Goal: Information Seeking & Learning: Check status

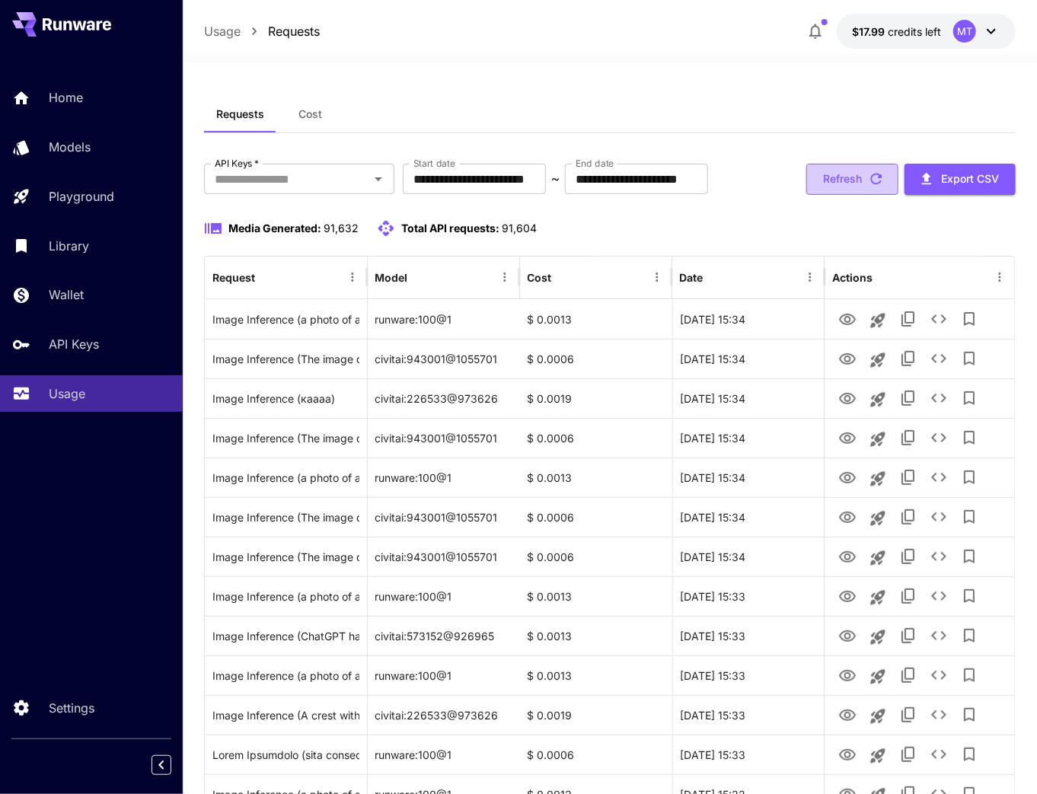
click at [854, 168] on button "Refresh" at bounding box center [853, 179] width 92 height 31
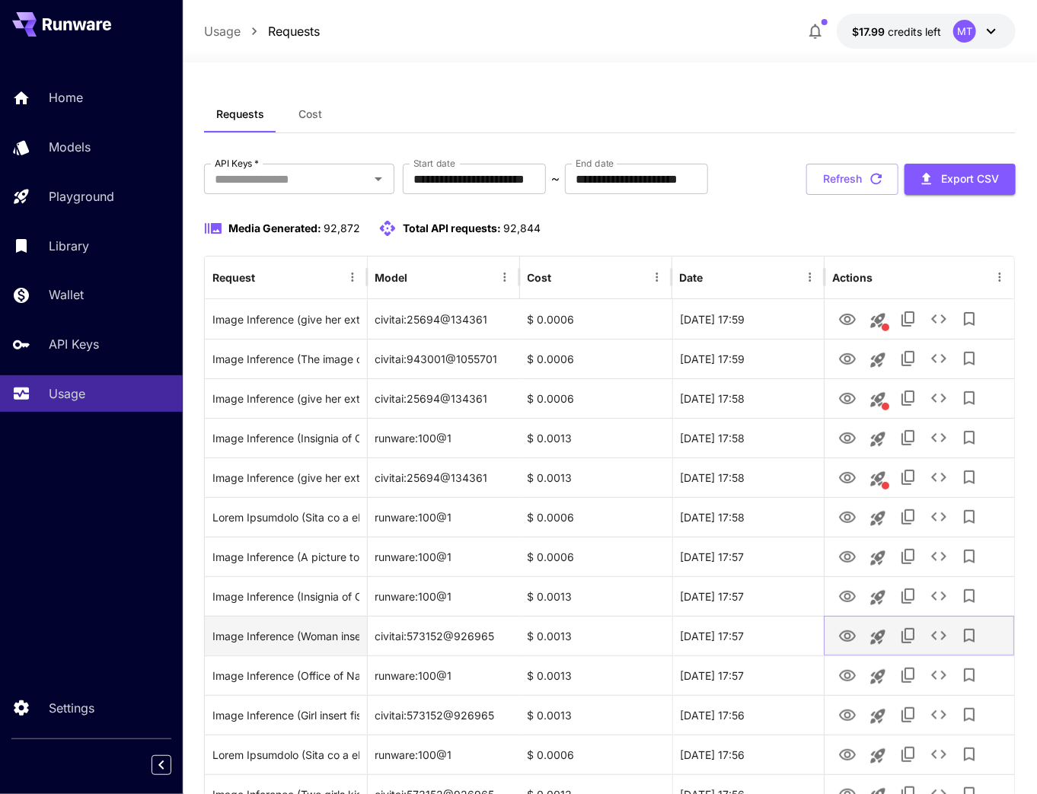
click at [841, 634] on icon "View" at bounding box center [847, 636] width 17 height 11
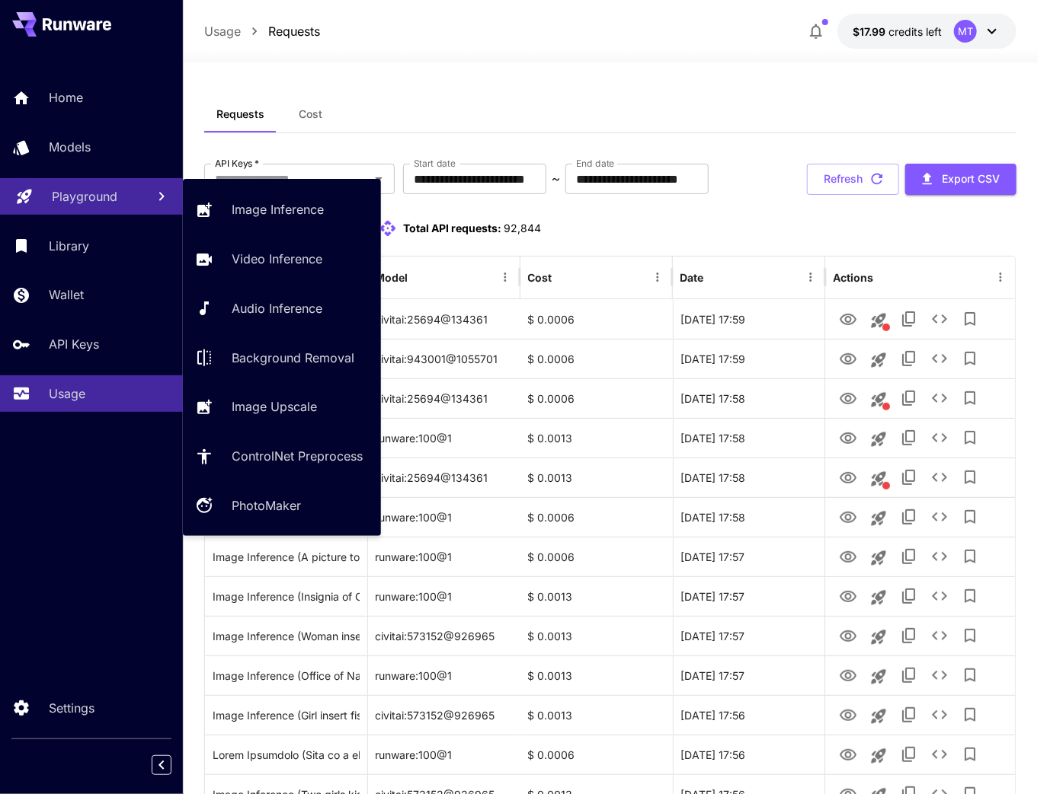
click at [113, 197] on p "Playground" at bounding box center [85, 196] width 66 height 18
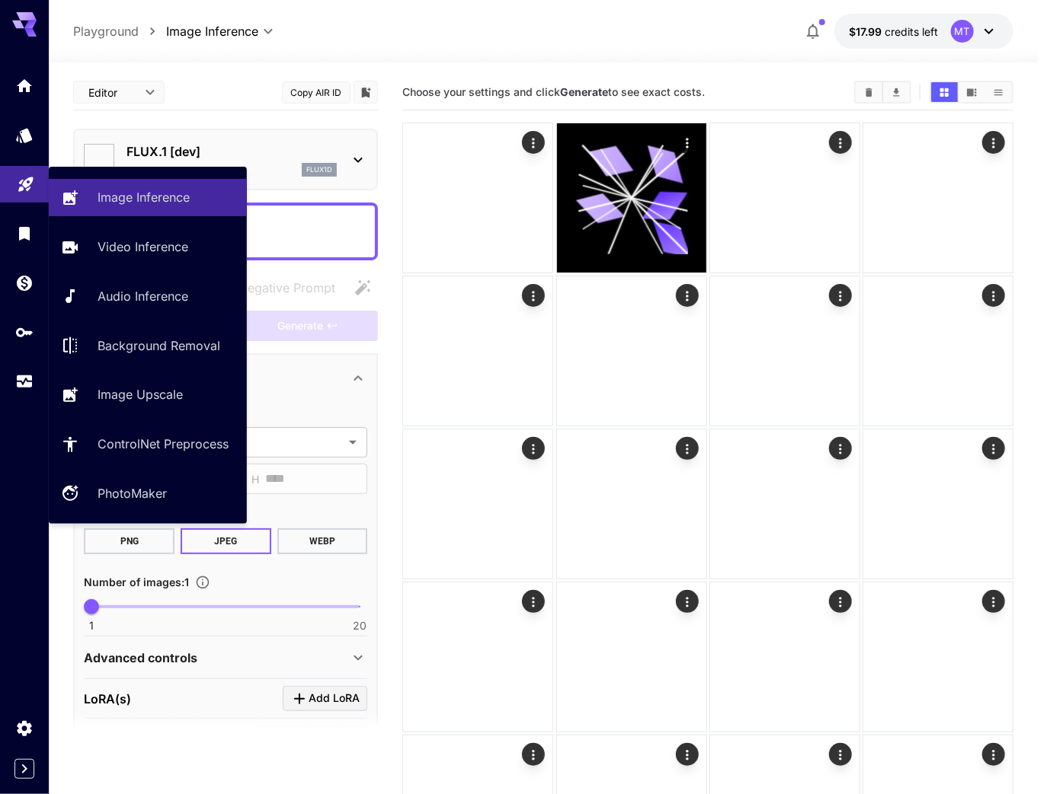
type input "**********"
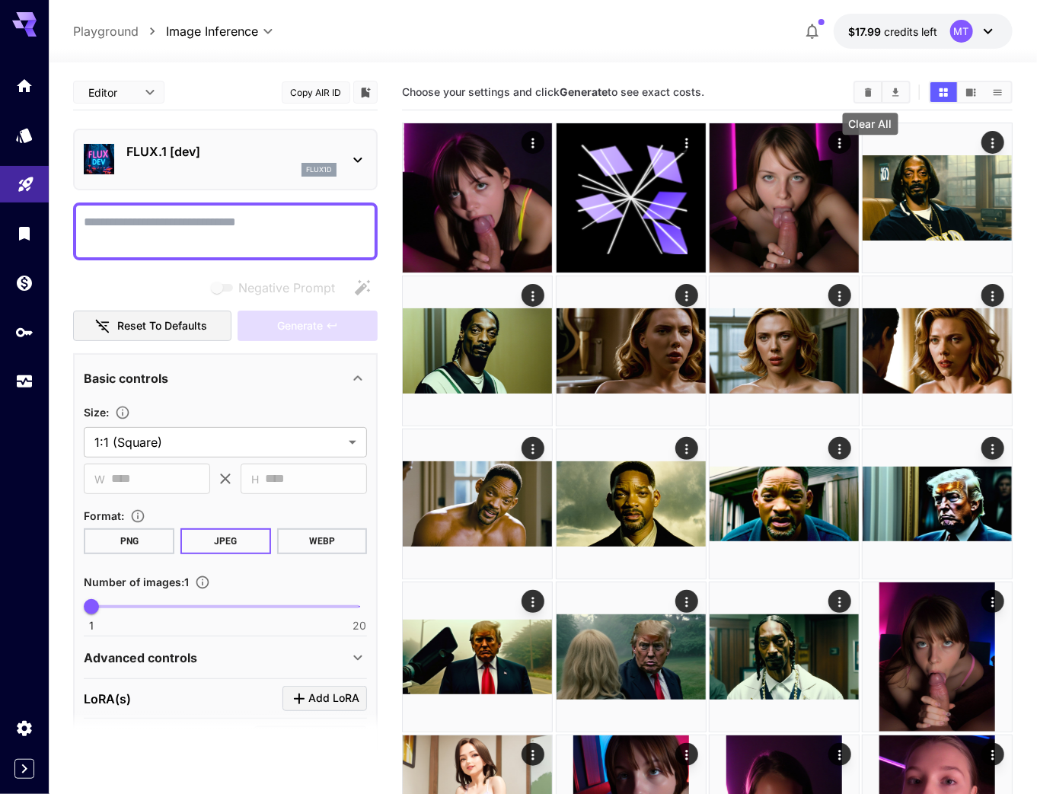
click at [877, 87] on button "Clear All" at bounding box center [868, 92] width 27 height 20
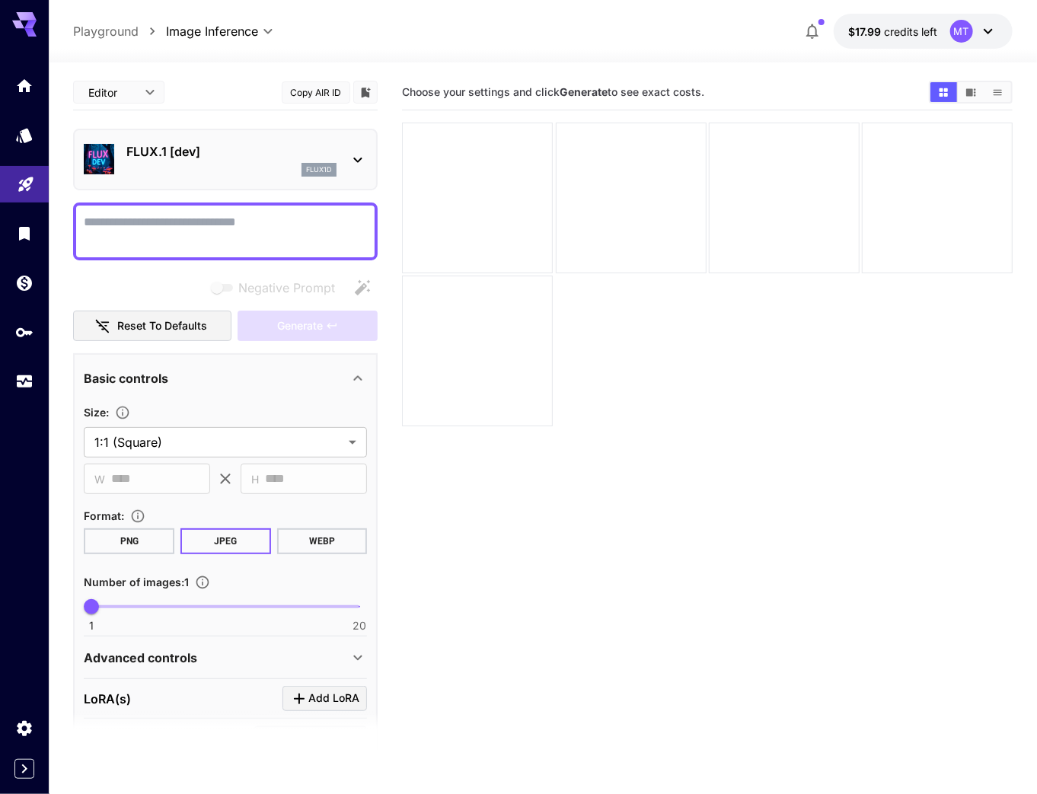
click at [240, 241] on textarea "Negative Prompt" at bounding box center [225, 231] width 283 height 37
click at [225, 166] on div "flux1d" at bounding box center [231, 170] width 210 height 14
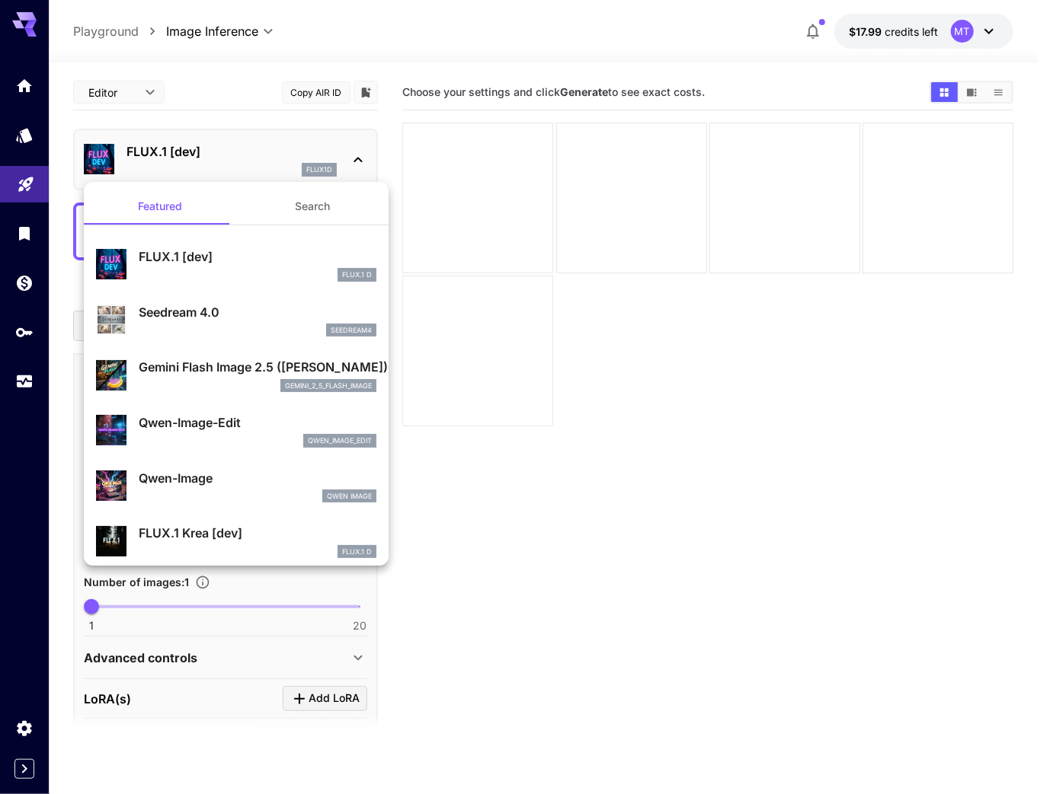
click at [225, 162] on div at bounding box center [523, 397] width 1047 height 794
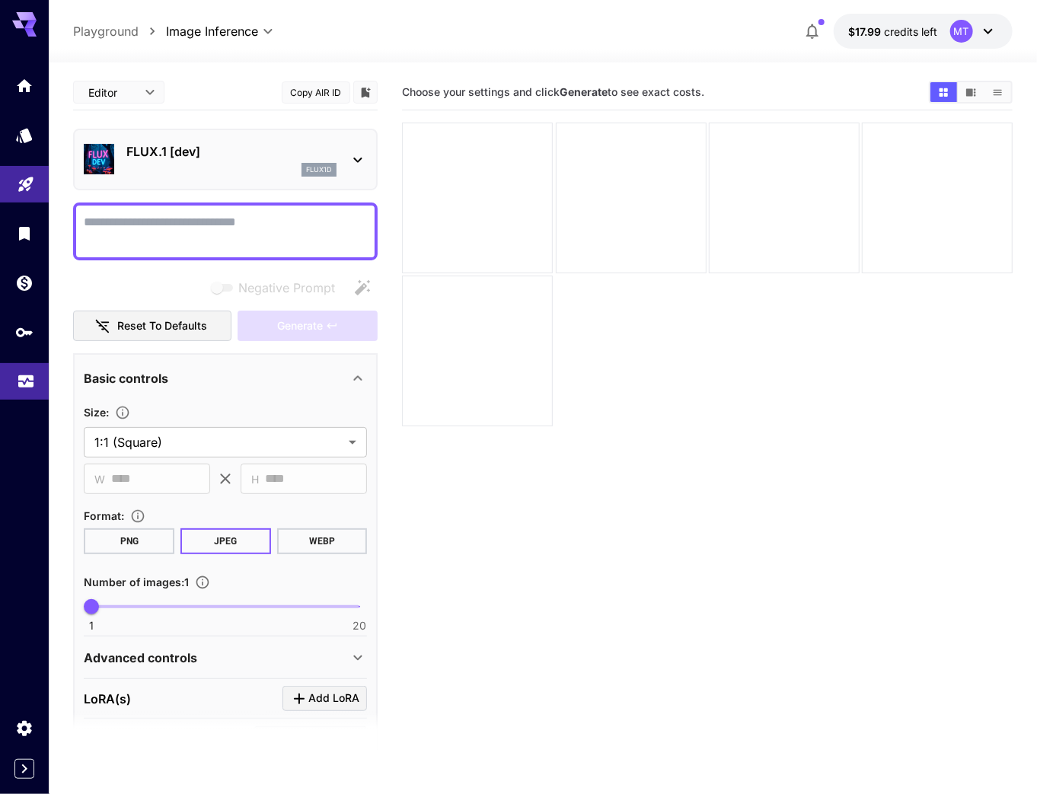
click at [27, 390] on link at bounding box center [24, 381] width 49 height 37
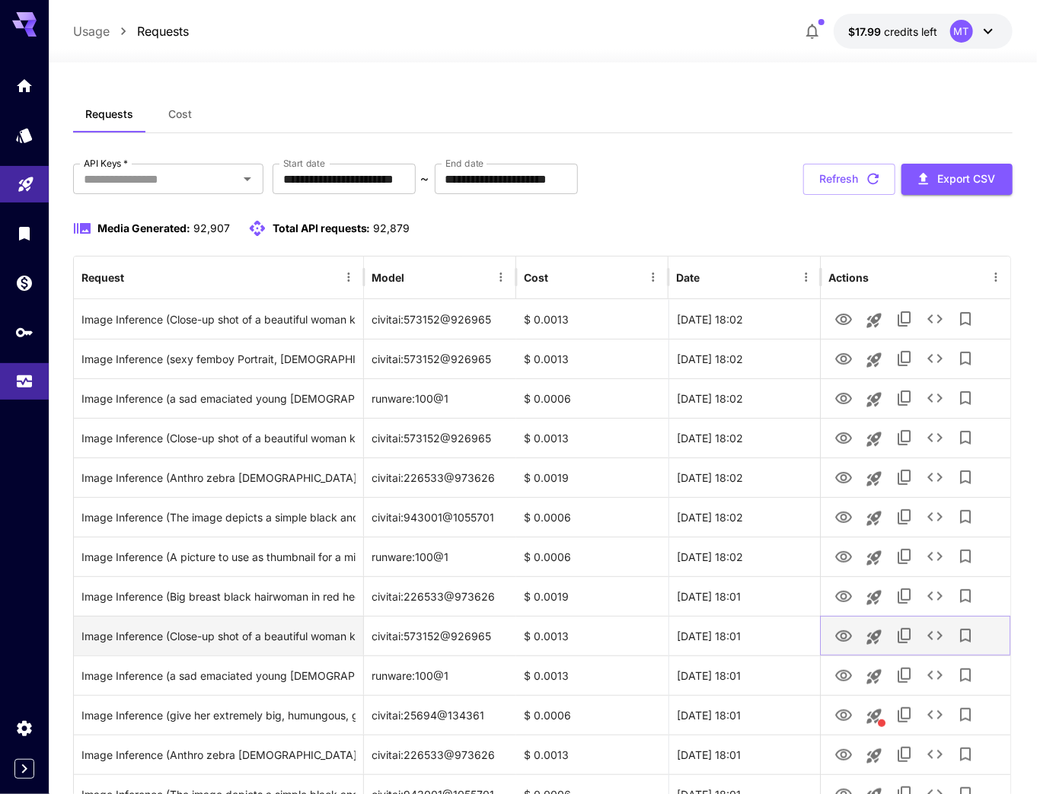
click at [844, 637] on icon "View" at bounding box center [844, 637] width 18 height 18
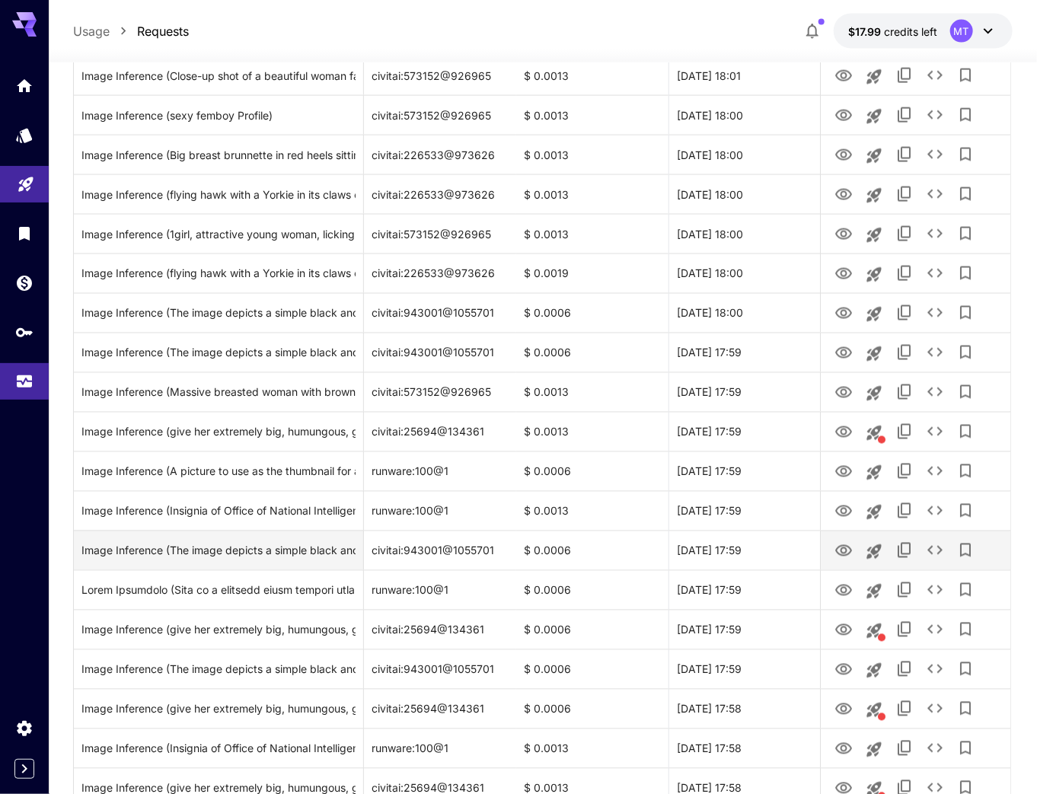
scroll to position [1280, 0]
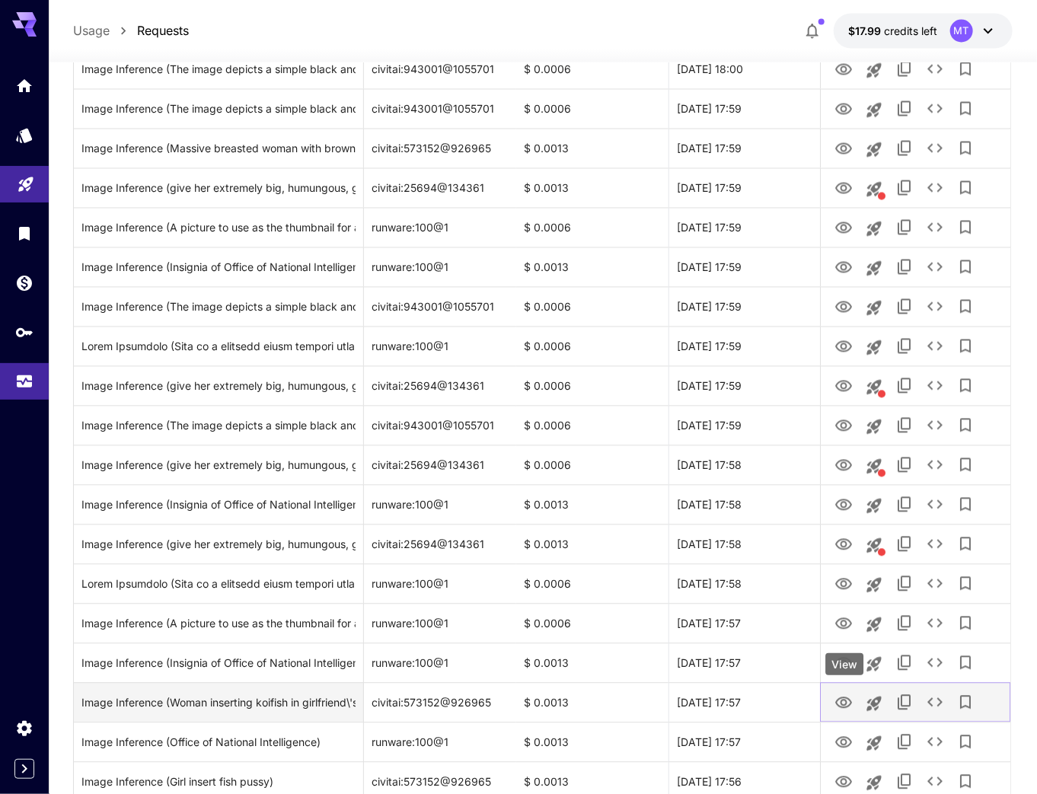
click at [836, 702] on icon "View" at bounding box center [844, 704] width 18 height 18
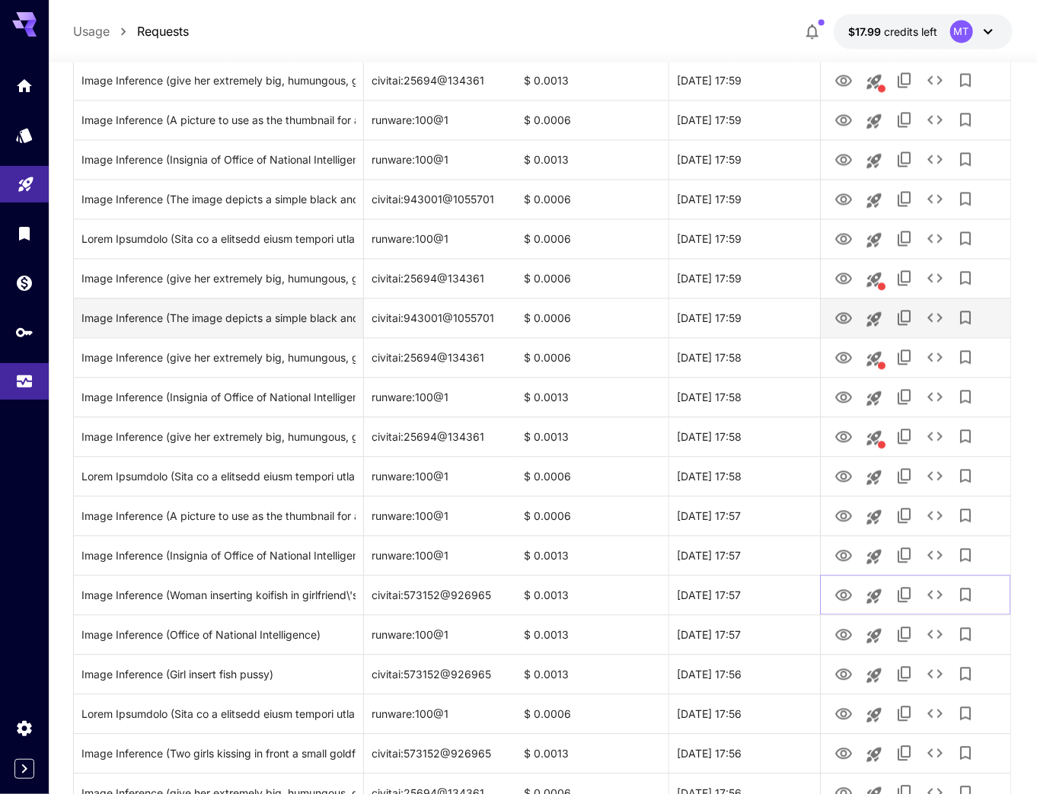
scroll to position [1571, 0]
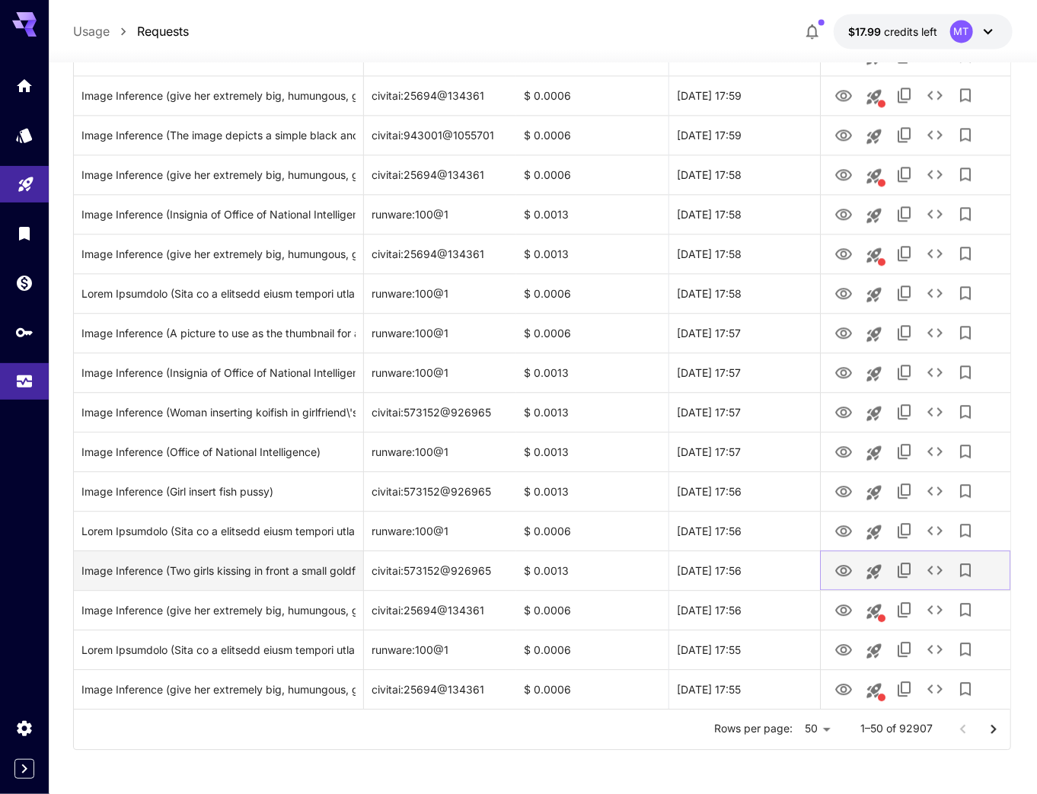
click at [842, 570] on icon "View" at bounding box center [844, 571] width 18 height 18
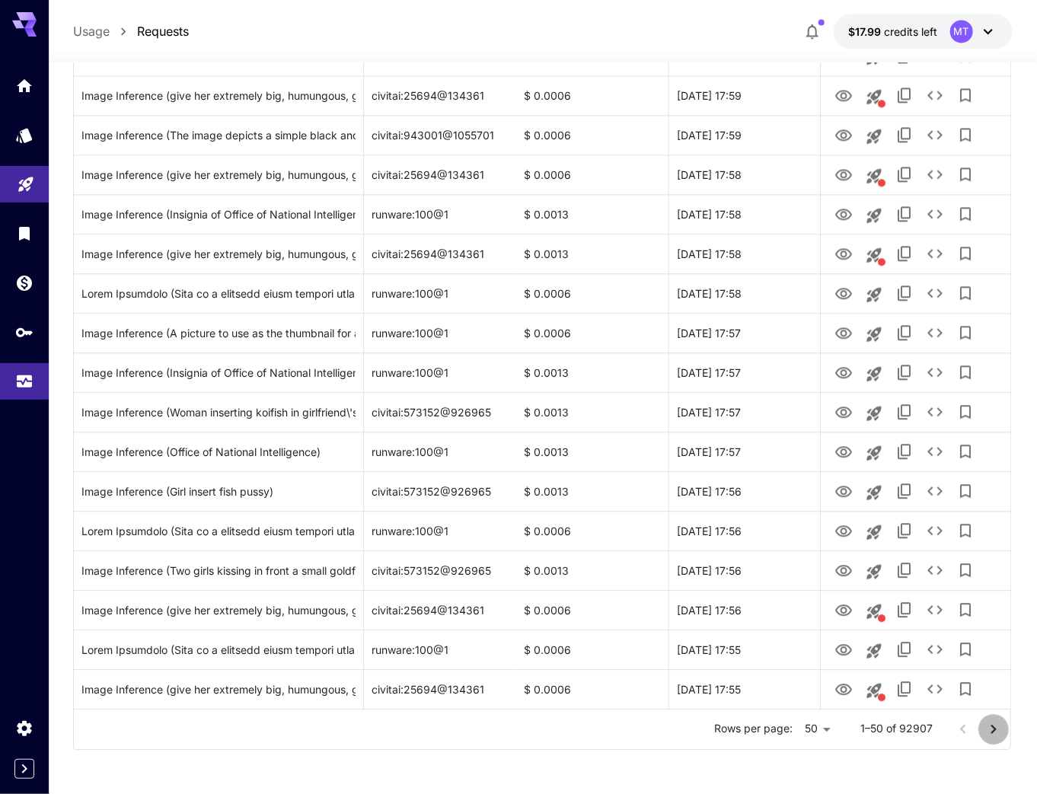
click at [1000, 727] on icon "Go to next page" at bounding box center [994, 730] width 18 height 18
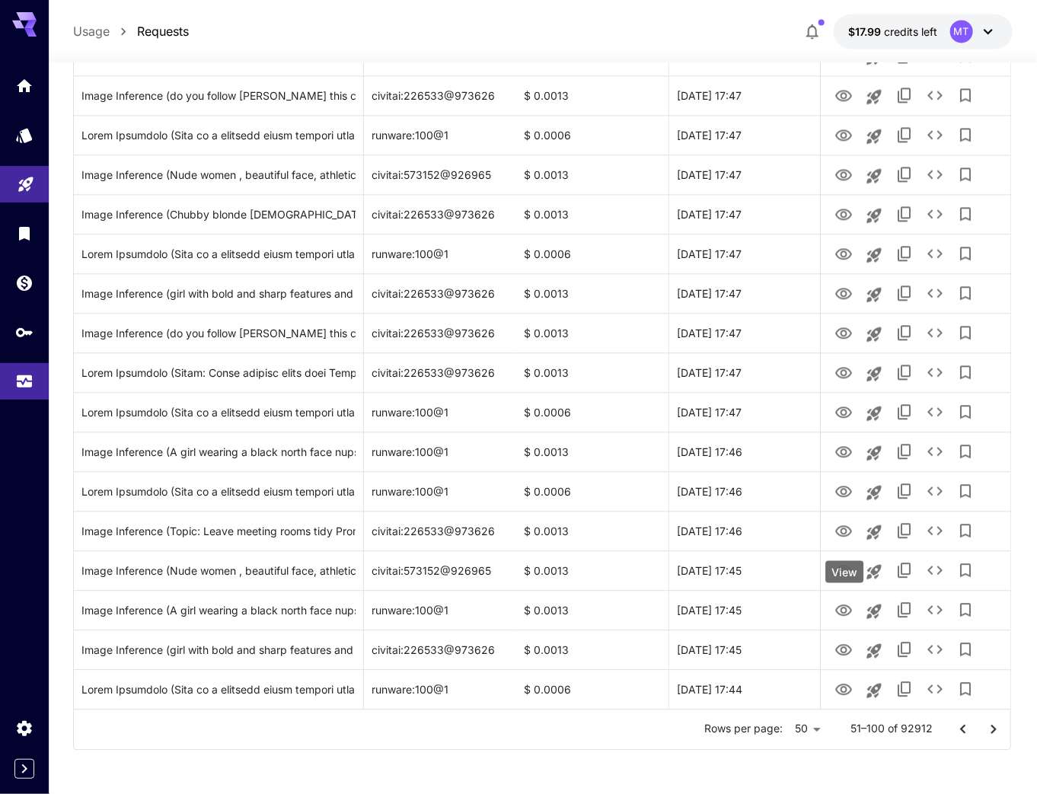
click at [839, 576] on div "View" at bounding box center [845, 572] width 38 height 22
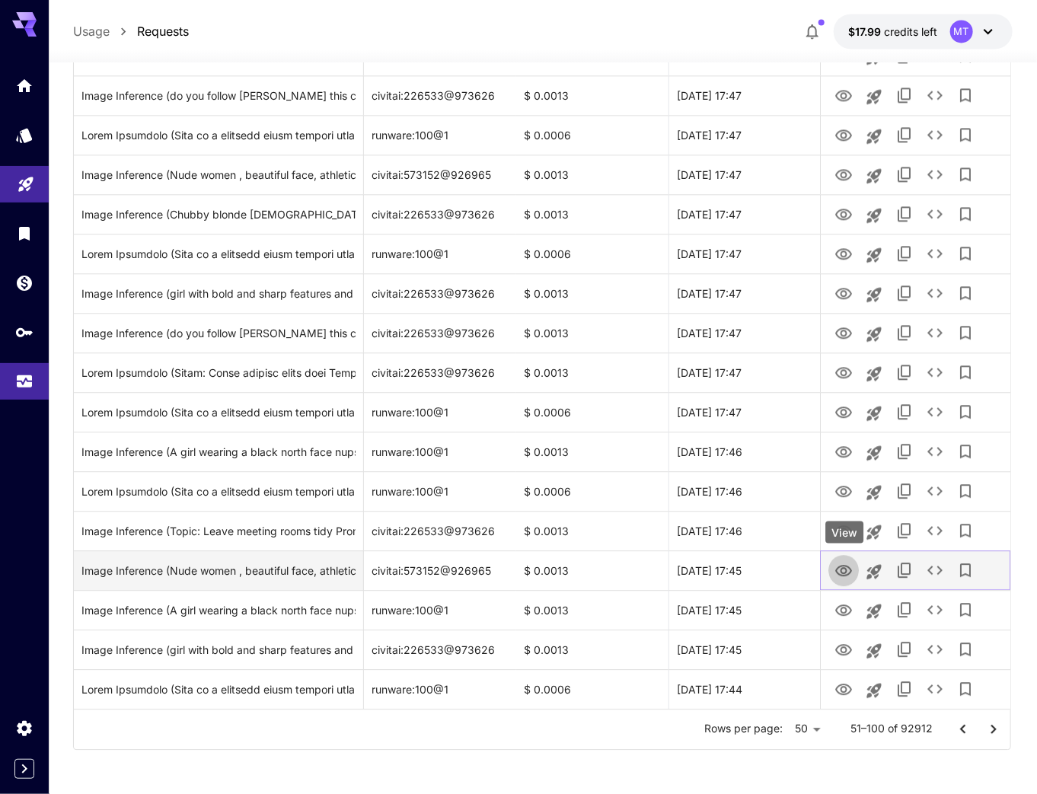
click at [845, 574] on icon "View" at bounding box center [844, 570] width 17 height 11
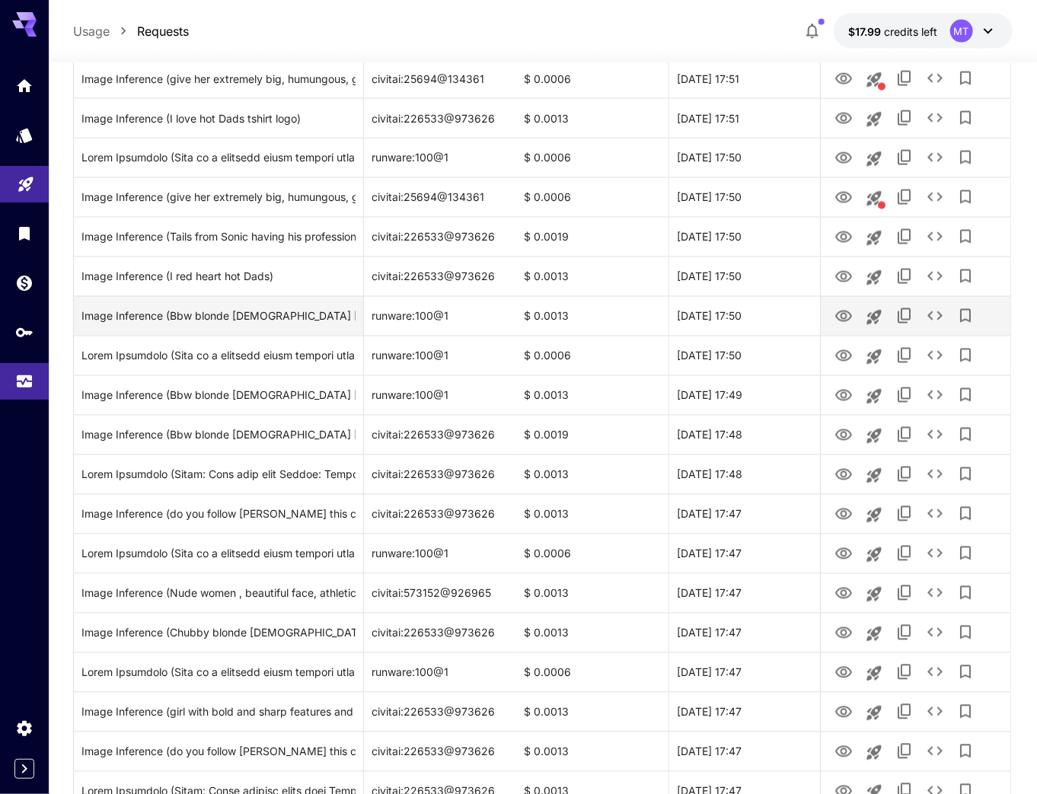
scroll to position [1144, 0]
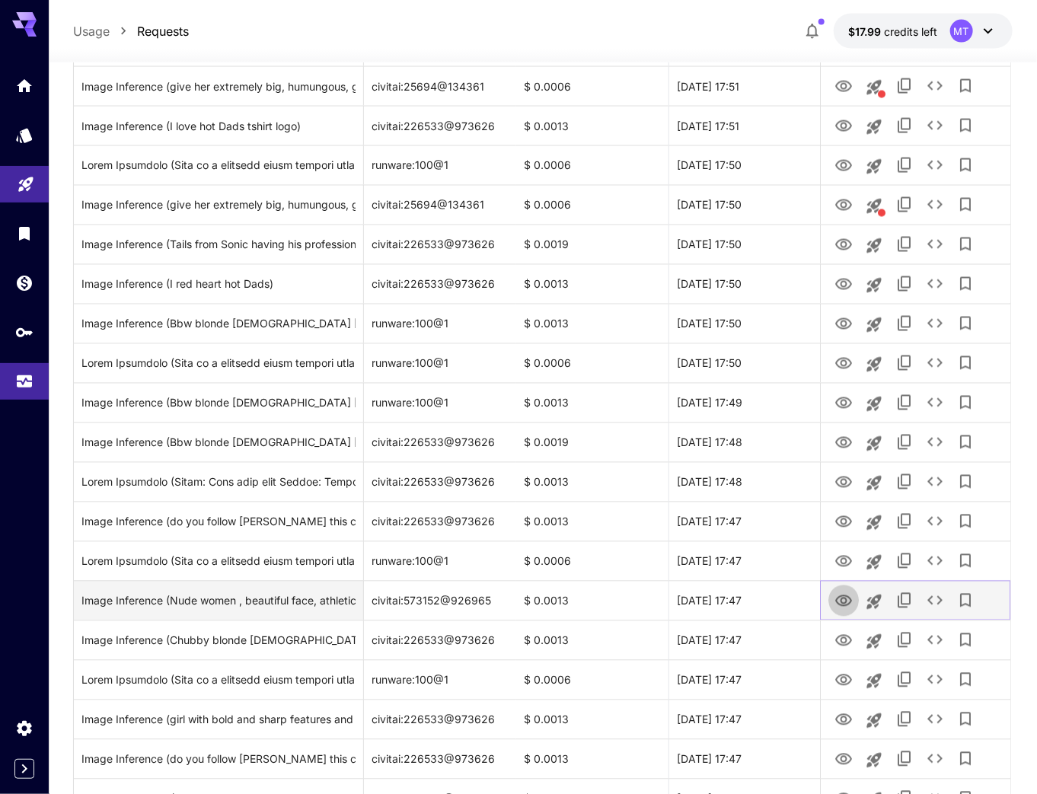
click at [844, 601] on icon "View" at bounding box center [844, 602] width 18 height 18
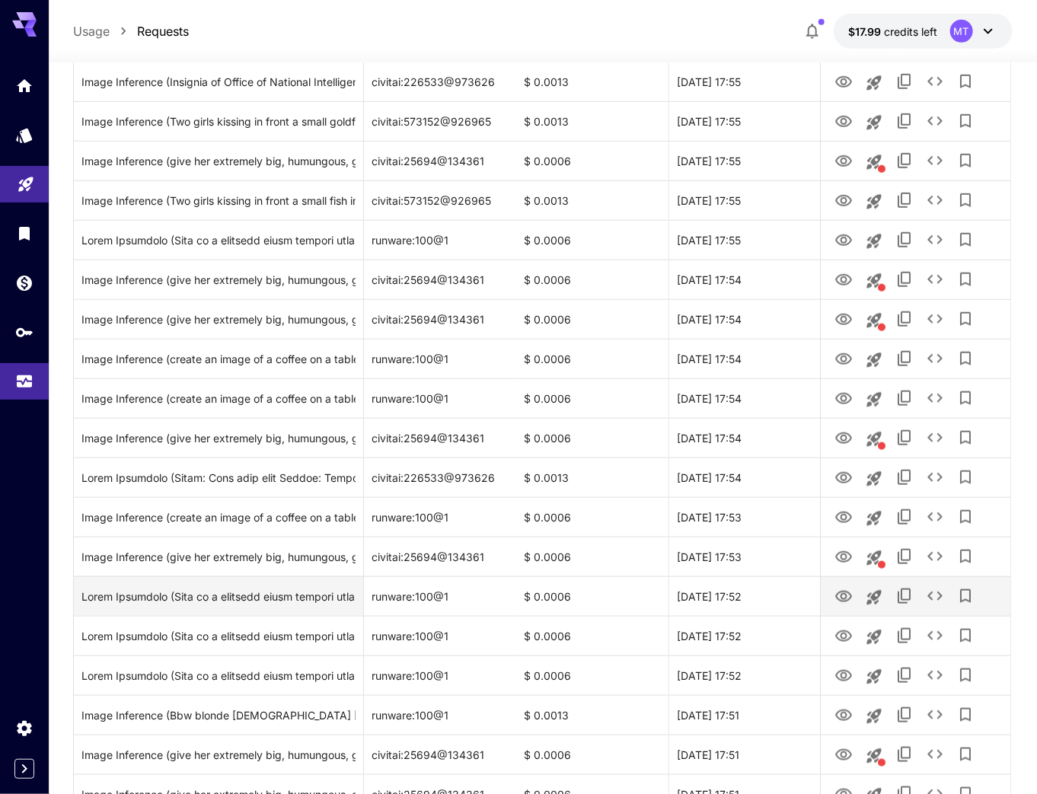
scroll to position [413, 0]
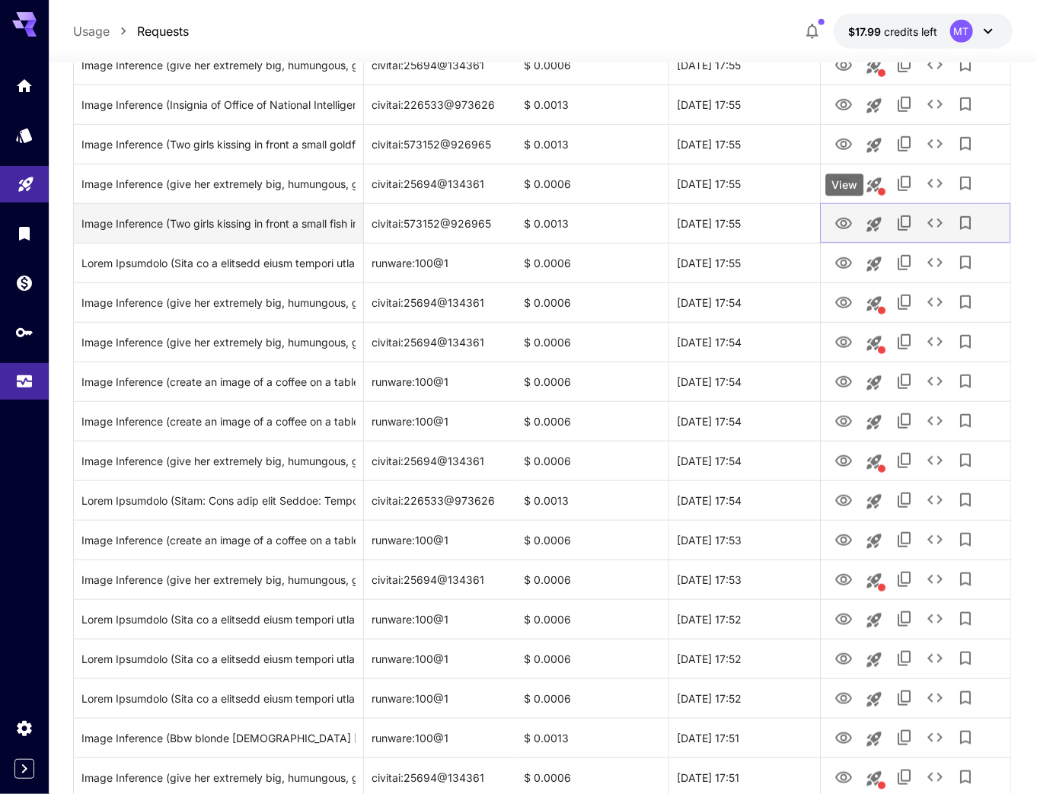
click at [838, 223] on icon "View" at bounding box center [844, 224] width 18 height 18
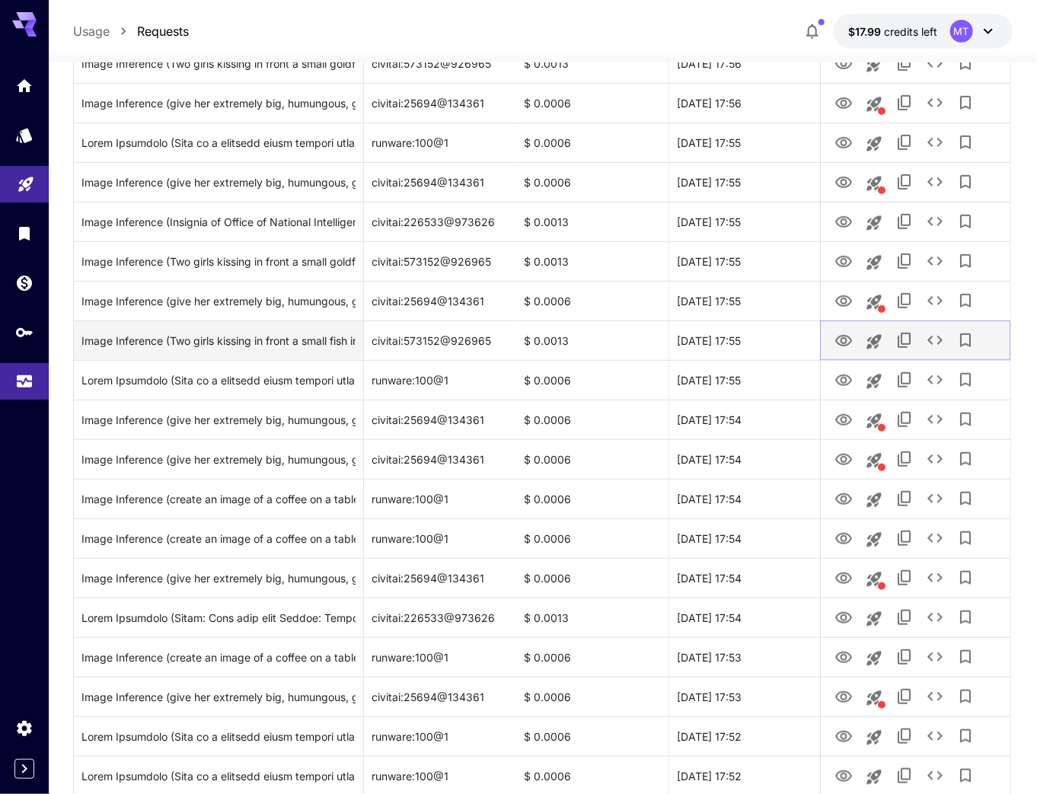
scroll to position [291, 0]
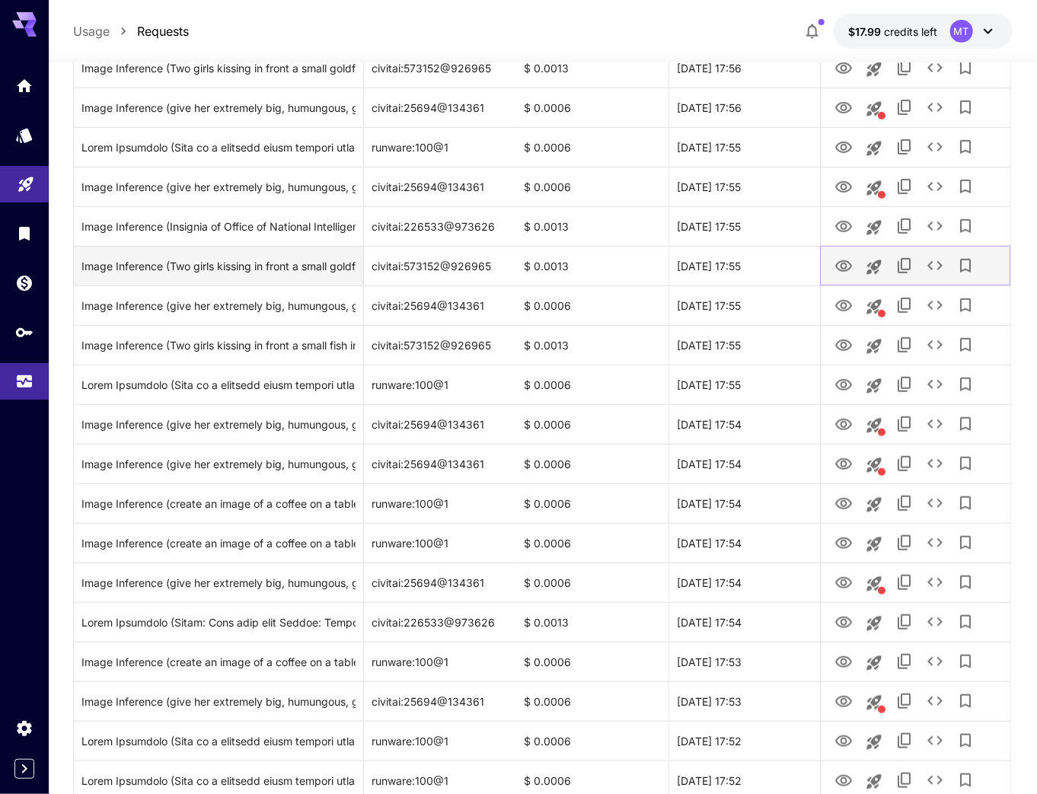
click at [836, 268] on icon "View" at bounding box center [844, 266] width 18 height 18
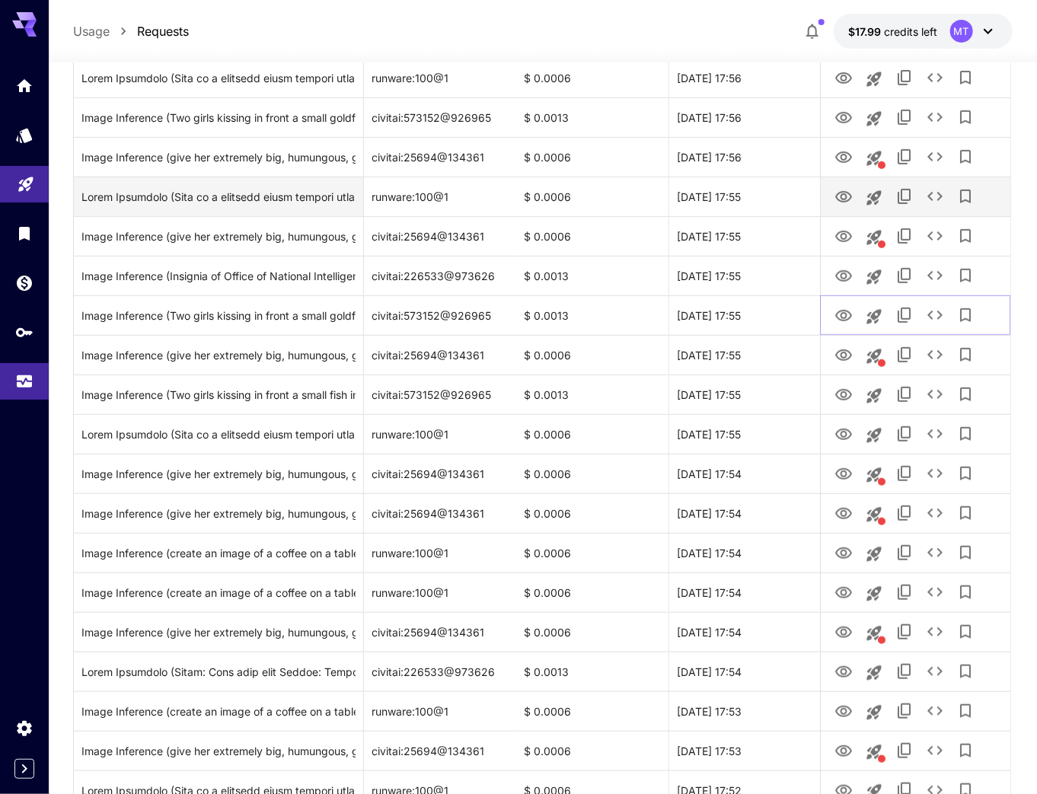
scroll to position [169, 0]
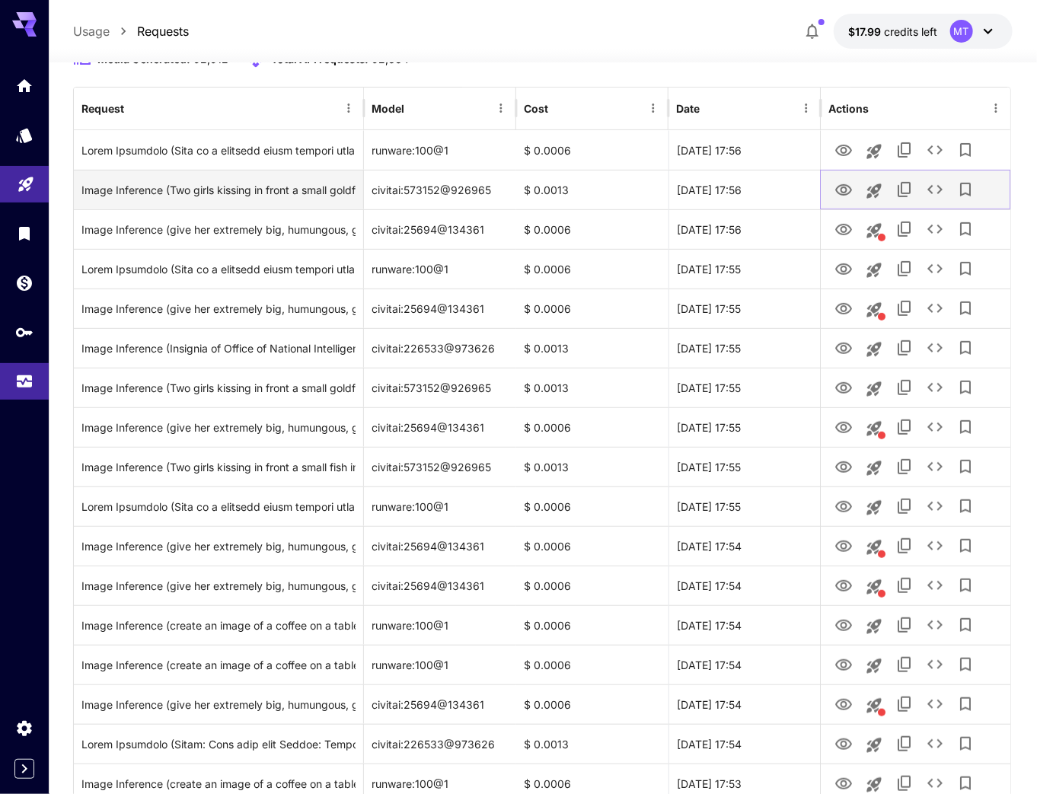
click at [838, 198] on icon "View" at bounding box center [844, 190] width 18 height 18
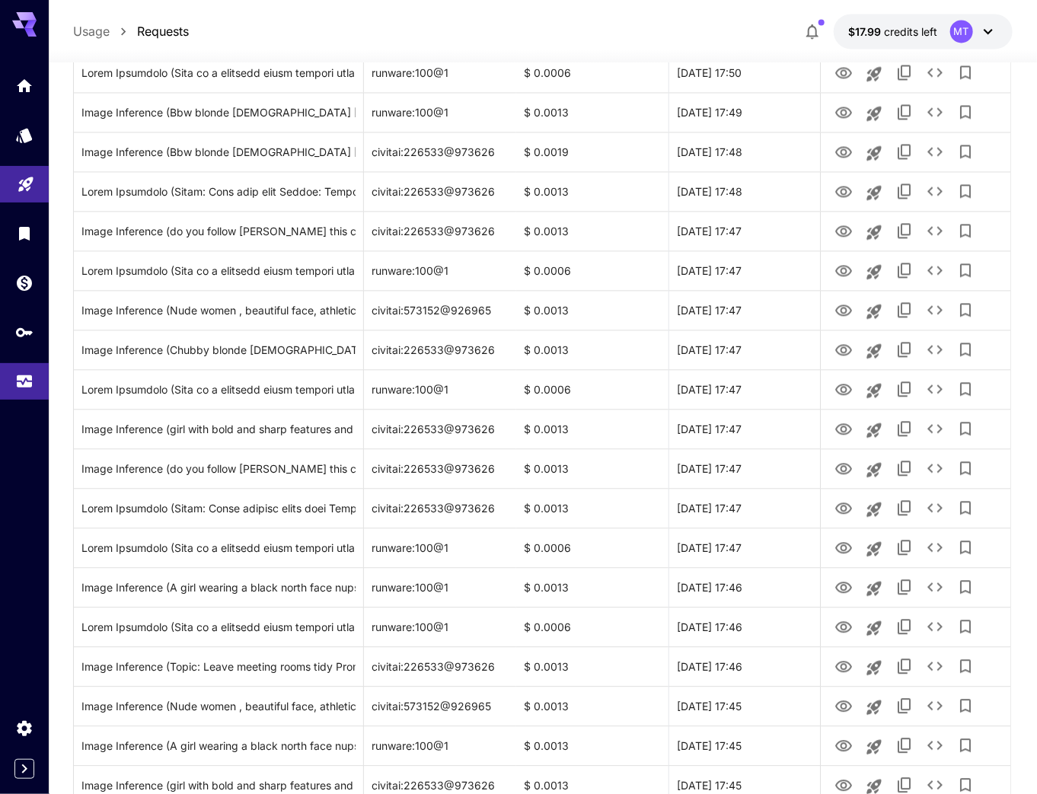
scroll to position [1571, 0]
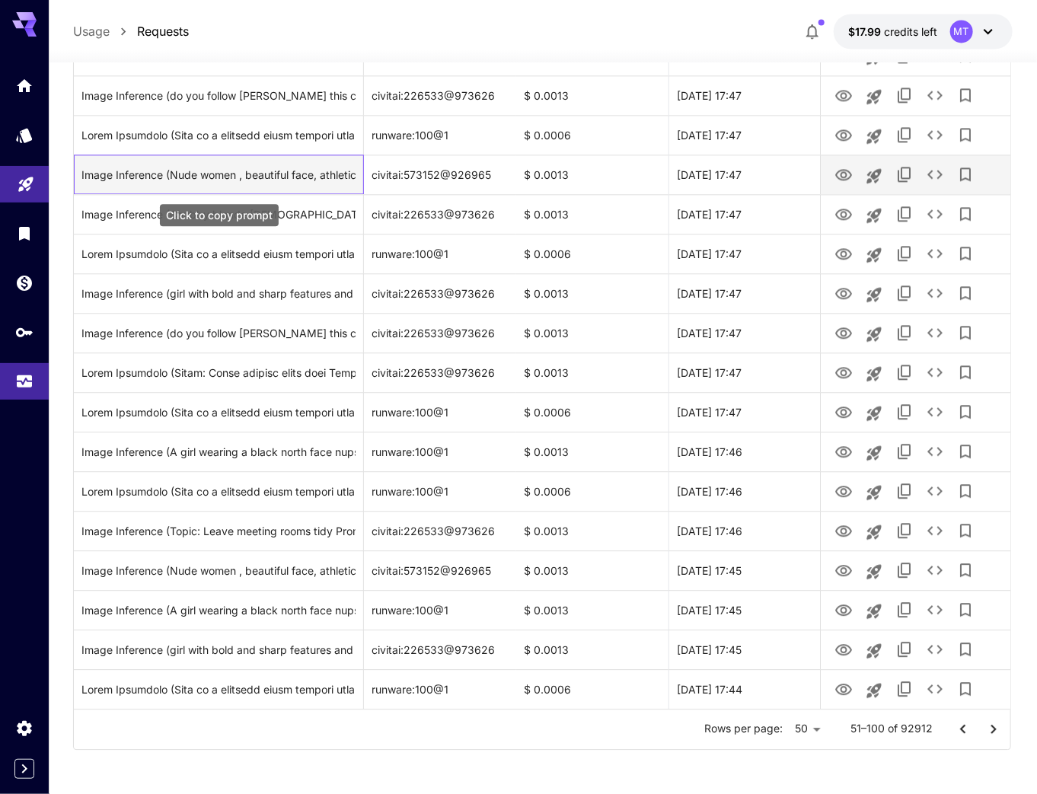
click at [300, 171] on div "Image Inference (Nude women , beautiful face, athletic, sat on knees looking ov…" at bounding box center [218, 174] width 274 height 39
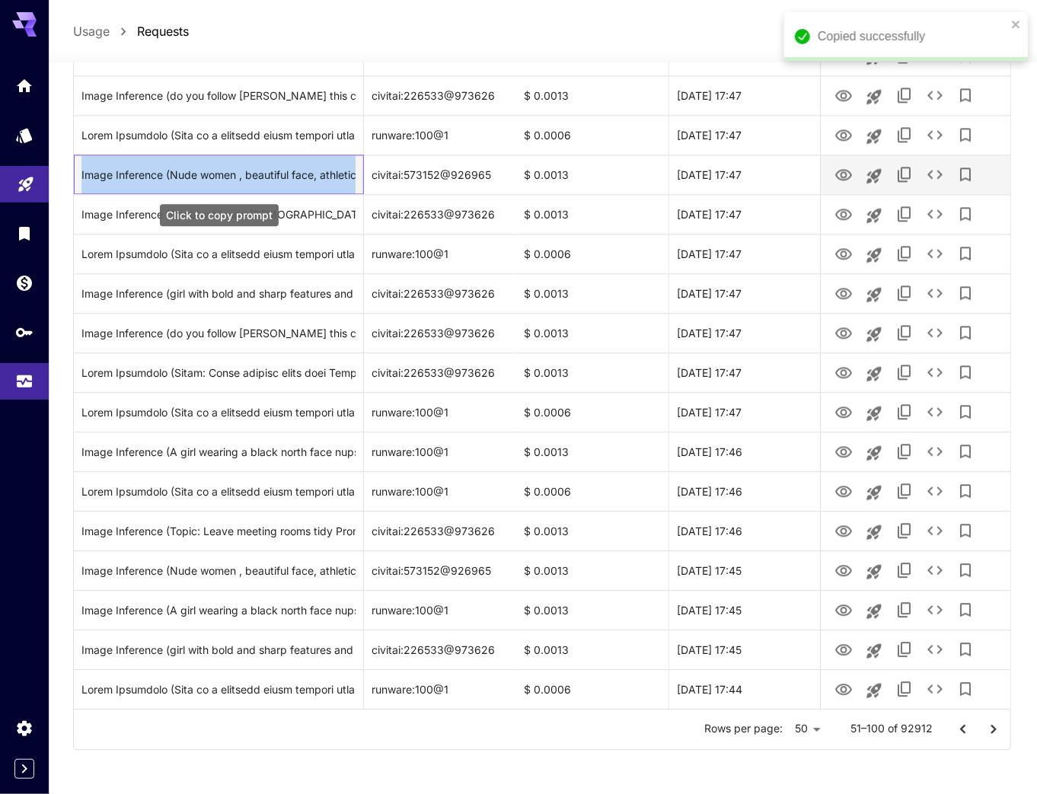
click at [300, 171] on div "Image Inference (Nude women , beautiful face, athletic, sat on knees looking ov…" at bounding box center [218, 174] width 274 height 39
